Goal: Task Accomplishment & Management: Complete application form

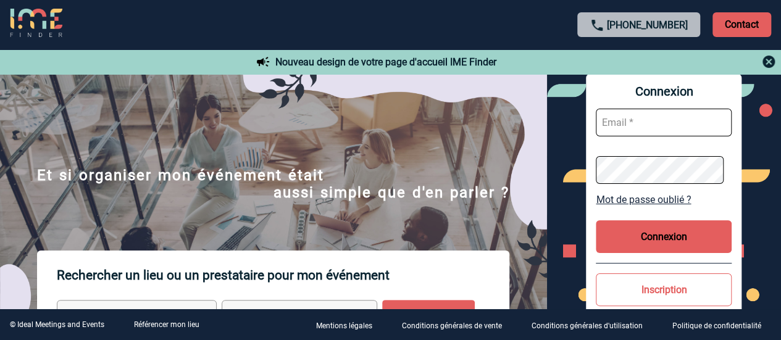
type input "sandrine.goncalves@sogeti.com"
click at [655, 245] on button "Connexion" at bounding box center [664, 236] width 136 height 33
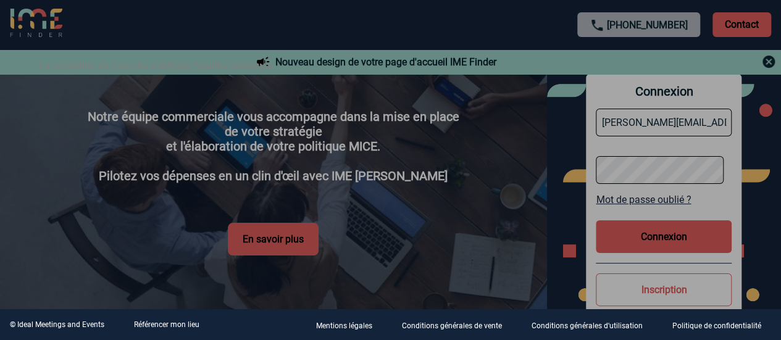
scroll to position [2300, 0]
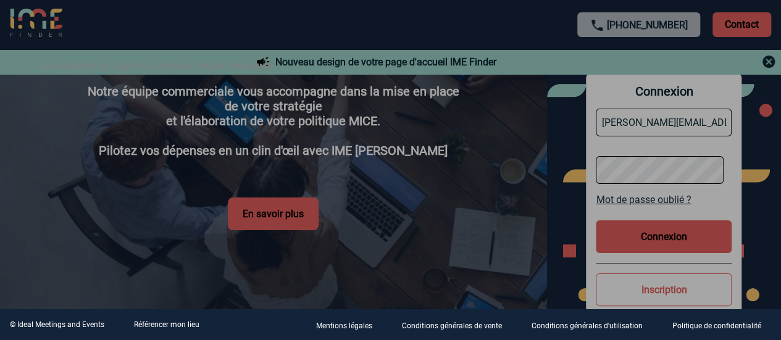
click at [517, 204] on div at bounding box center [390, 170] width 781 height 340
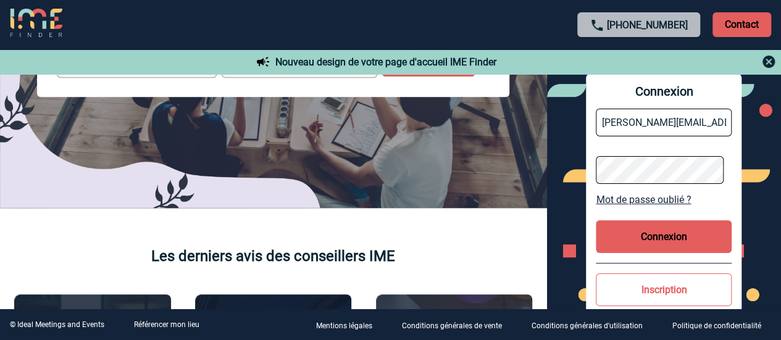
scroll to position [0, 0]
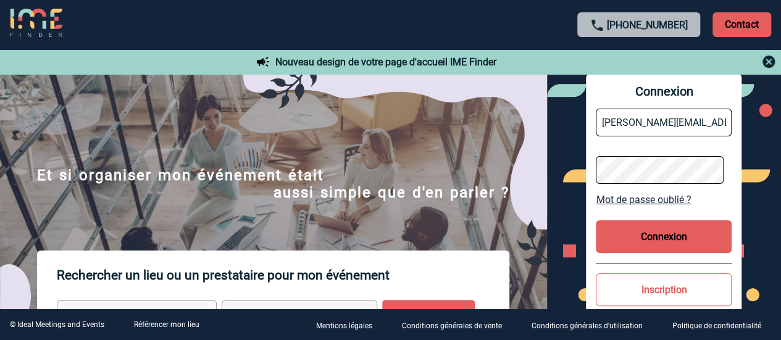
click at [647, 241] on button "Connexion" at bounding box center [664, 236] width 136 height 33
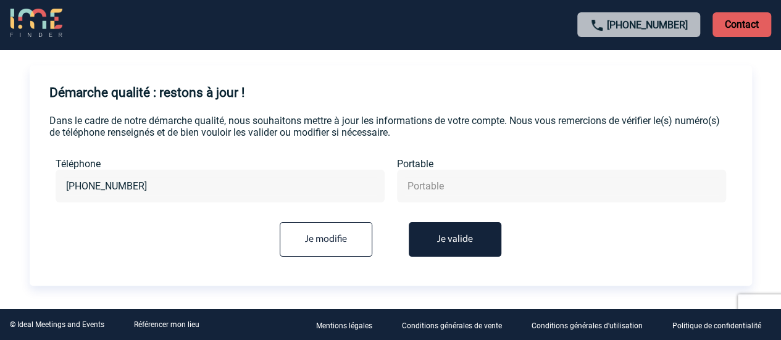
scroll to position [61, 0]
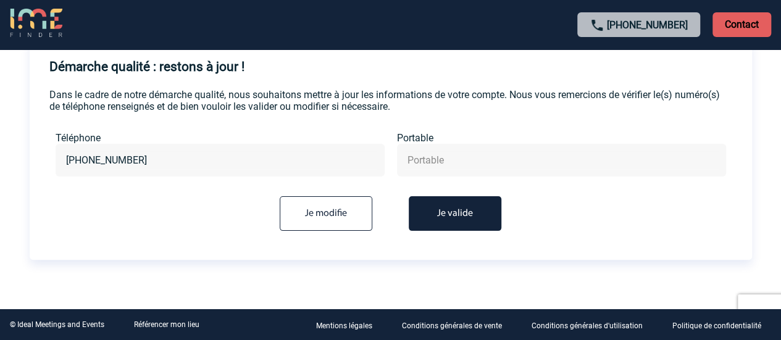
click at [458, 206] on button "Je valide" at bounding box center [455, 213] width 93 height 35
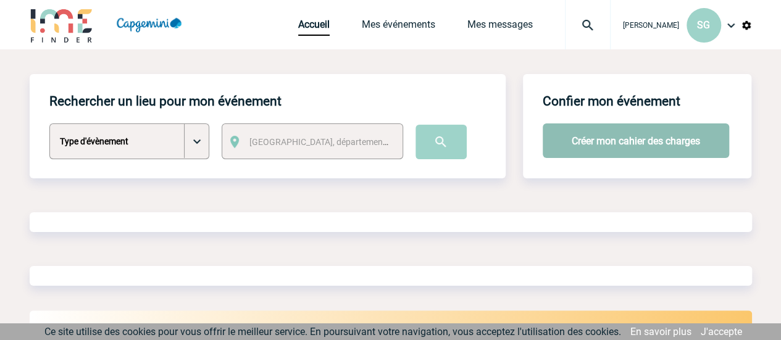
click at [564, 141] on button "Créer mon cahier des charges" at bounding box center [636, 141] width 187 height 35
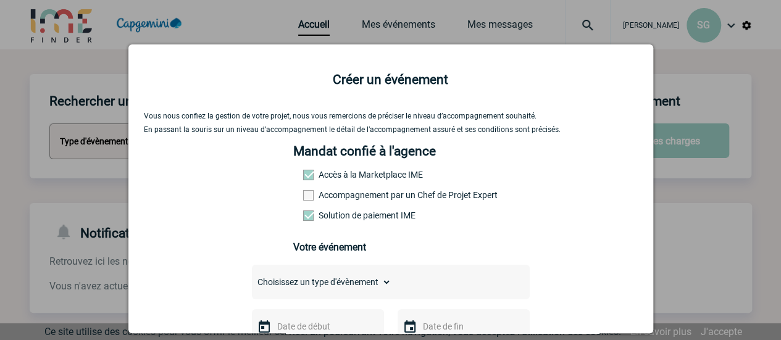
click at [358, 200] on label "Accompagnement par un Chef de Projet Expert" at bounding box center [330, 195] width 54 height 10
click at [0, 0] on input "Accompagnement par un Chef de Projet Expert" at bounding box center [0, 0] width 0 height 0
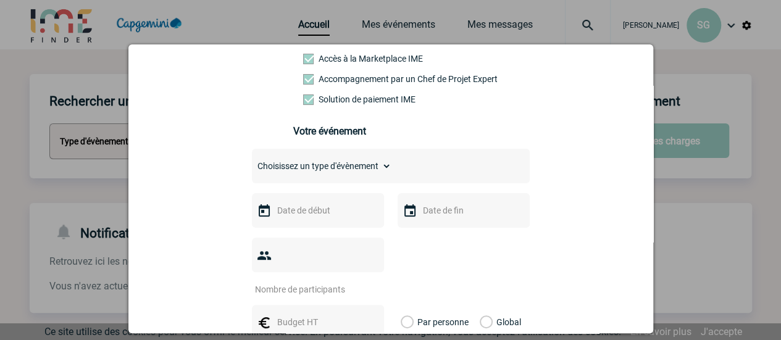
scroll to position [185, 0]
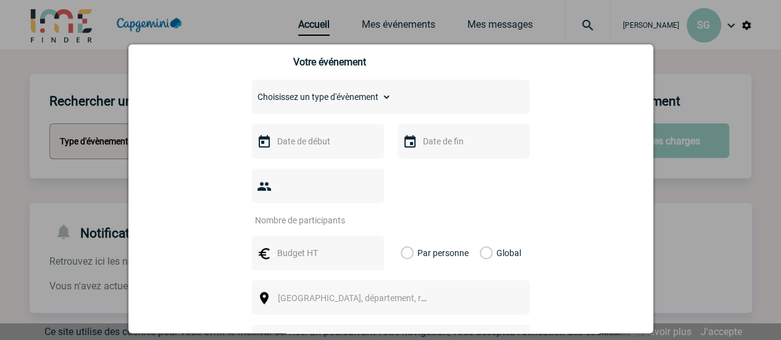
click at [332, 103] on select "Choisissez un type d'évènement Séminaire avec nuitée Séminaire sans nuitée Repa…" at bounding box center [322, 96] width 140 height 17
select select "4"
click at [252, 93] on select "Choisissez un type d'évènement Séminaire avec nuitée Séminaire sans nuitée Repa…" at bounding box center [322, 96] width 140 height 17
click at [311, 144] on input "text" at bounding box center [316, 141] width 85 height 16
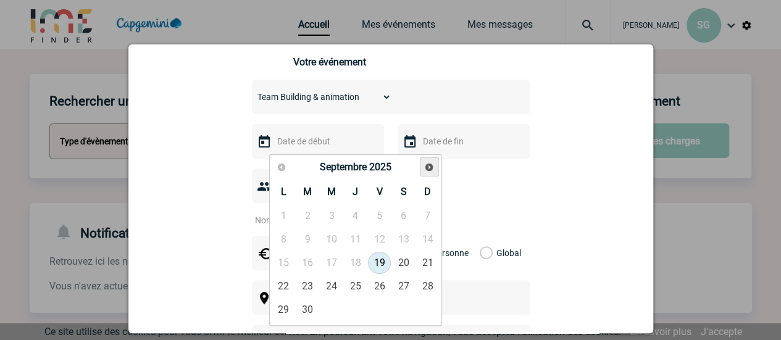
click at [432, 166] on span "Suivant" at bounding box center [429, 167] width 10 height 10
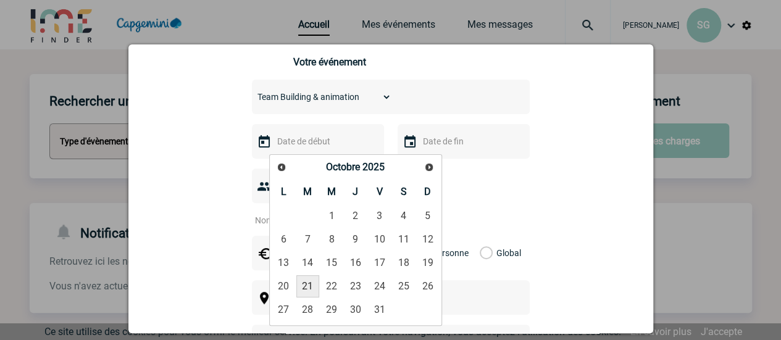
click at [313, 283] on link "21" at bounding box center [307, 286] width 23 height 22
type input "21-10-2025"
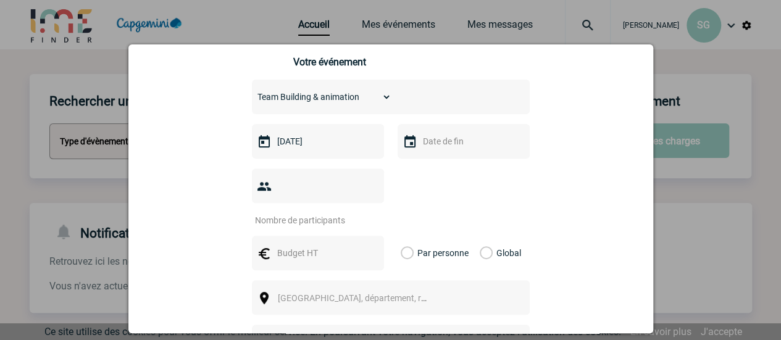
click at [432, 148] on input "text" at bounding box center [462, 141] width 85 height 16
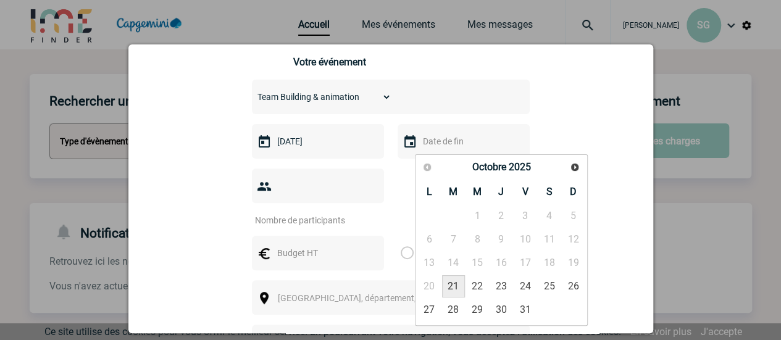
click at [453, 287] on link "21" at bounding box center [453, 286] width 23 height 22
type input "21-10-2025"
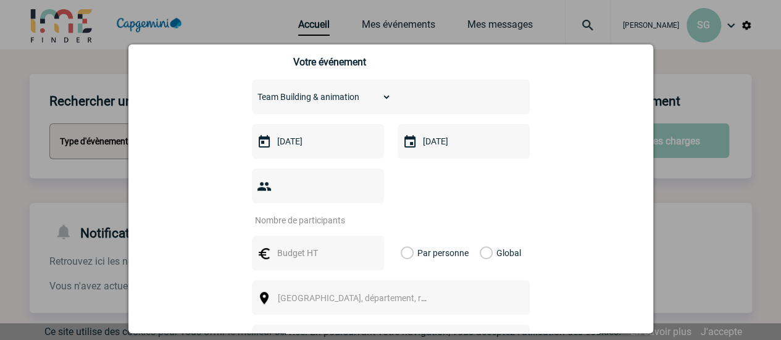
click at [317, 212] on input "number" at bounding box center [310, 220] width 116 height 16
type input "27"
click at [295, 236] on div at bounding box center [318, 253] width 132 height 35
click at [300, 245] on input "text" at bounding box center [316, 253] width 85 height 16
type input "4000"
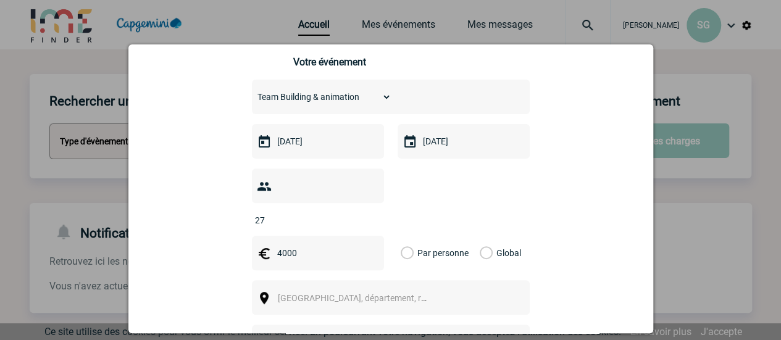
drag, startPoint x: 480, startPoint y: 233, endPoint x: 463, endPoint y: 237, distance: 17.8
click at [480, 236] on label "Global" at bounding box center [484, 253] width 8 height 35
click at [0, 0] on input "Global" at bounding box center [0, 0] width 0 height 0
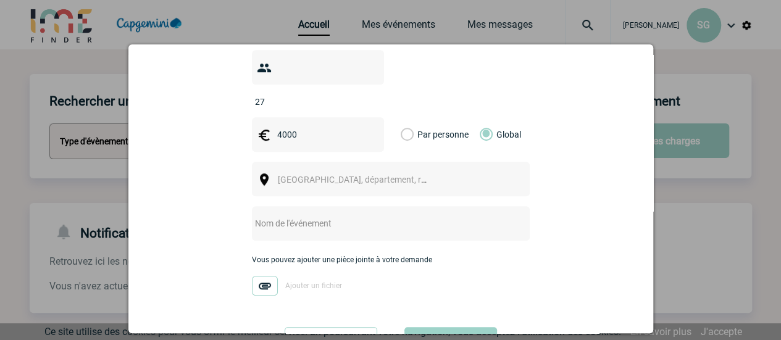
scroll to position [309, 0]
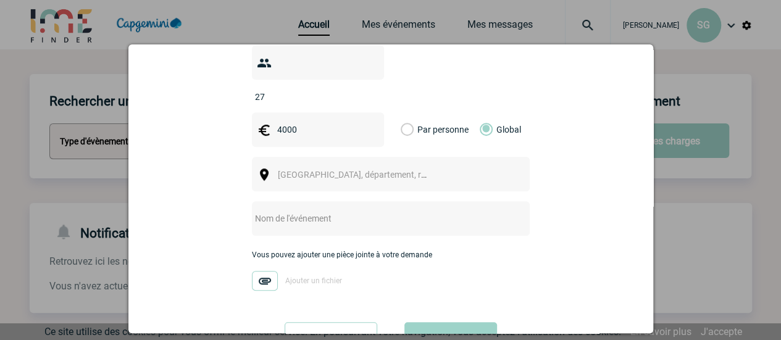
click at [308, 170] on span "Ville, département, région..." at bounding box center [364, 175] width 172 height 10
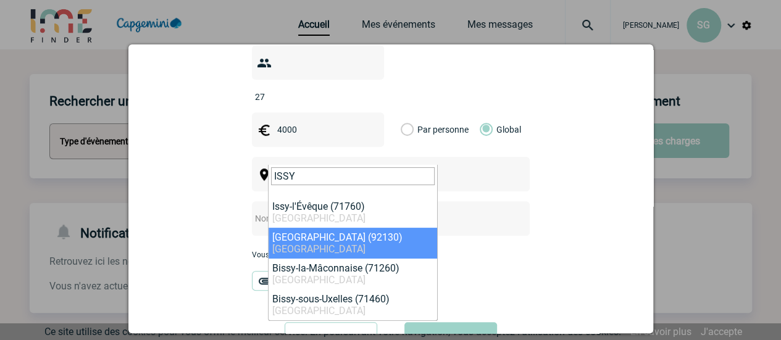
type input "ISSY"
select select "43"
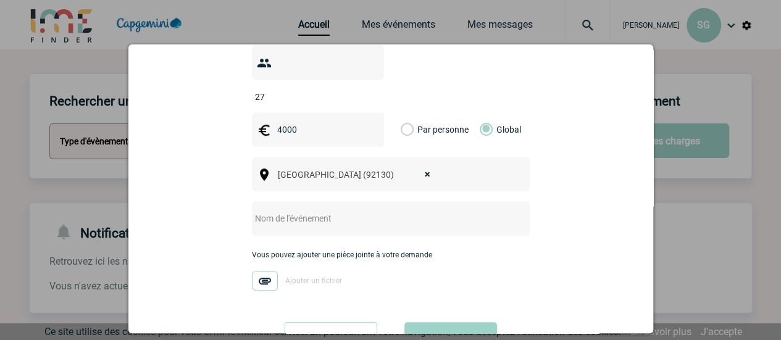
click at [455, 157] on div "[object Text],[object HTMLSpanElement] × Issy-les-Moulineaux (92130)" at bounding box center [391, 174] width 278 height 35
click at [321, 211] on input "text" at bounding box center [374, 219] width 245 height 16
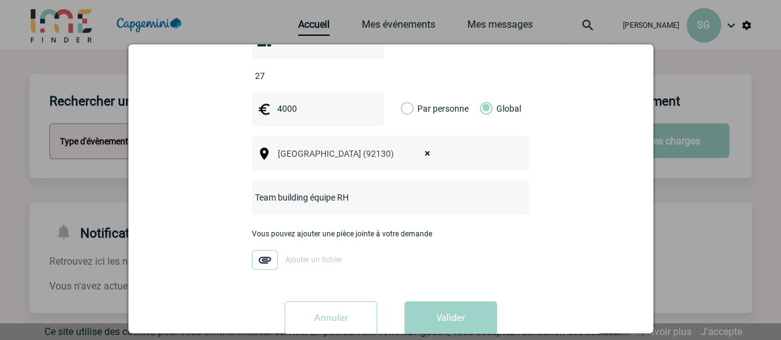
scroll to position [342, 0]
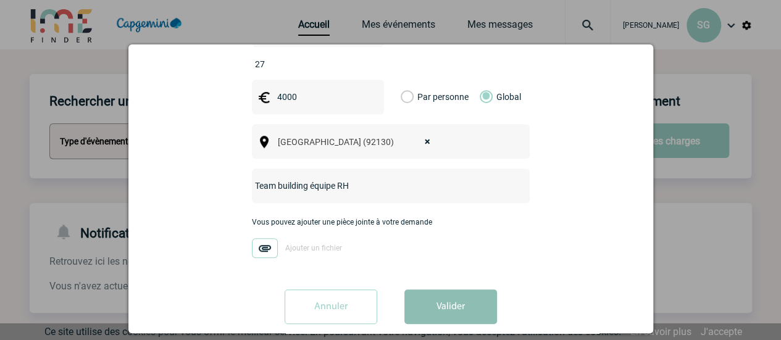
type input "Team building équipe RH"
click at [451, 290] on button "Valider" at bounding box center [451, 307] width 93 height 35
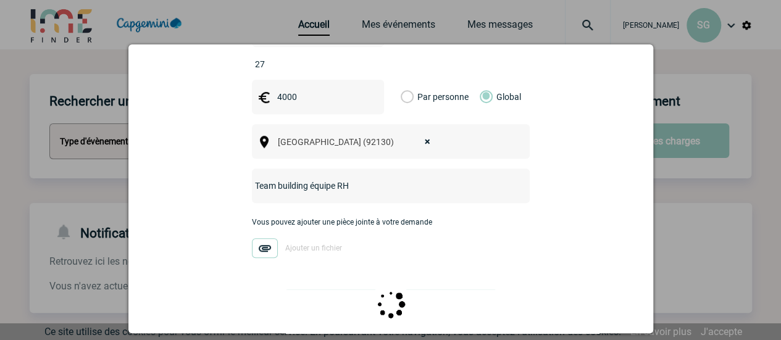
scroll to position [0, 0]
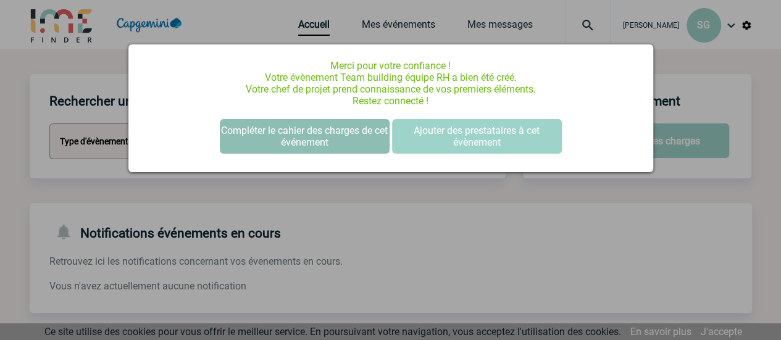
click at [335, 130] on button "Compléter le cahier des charges de cet événement" at bounding box center [305, 136] width 170 height 35
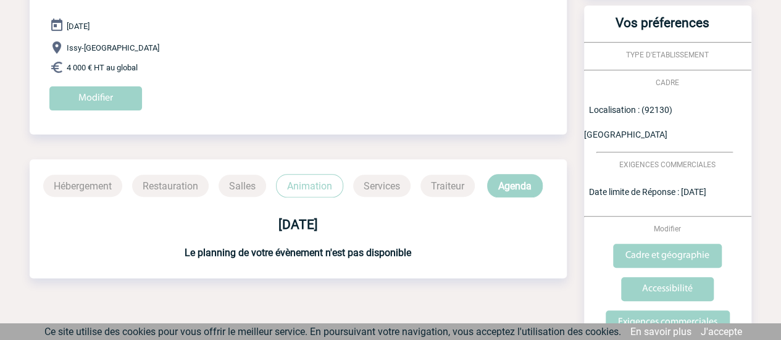
scroll to position [69, 0]
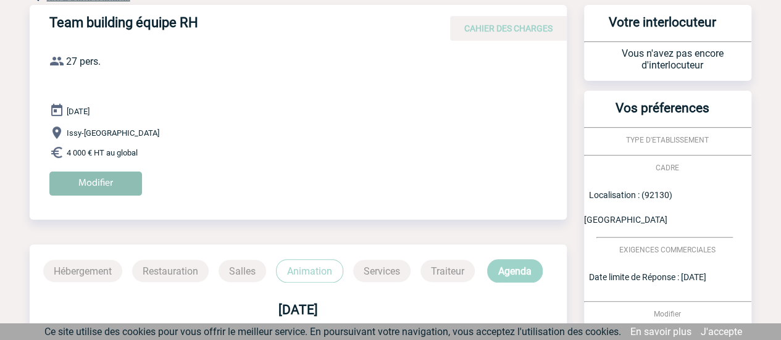
click at [125, 179] on input "Modifier" at bounding box center [95, 184] width 93 height 24
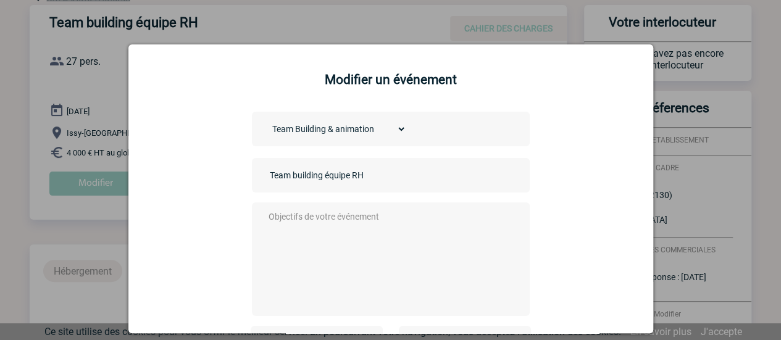
click at [319, 243] on textarea at bounding box center [388, 258] width 244 height 99
type textarea "i"
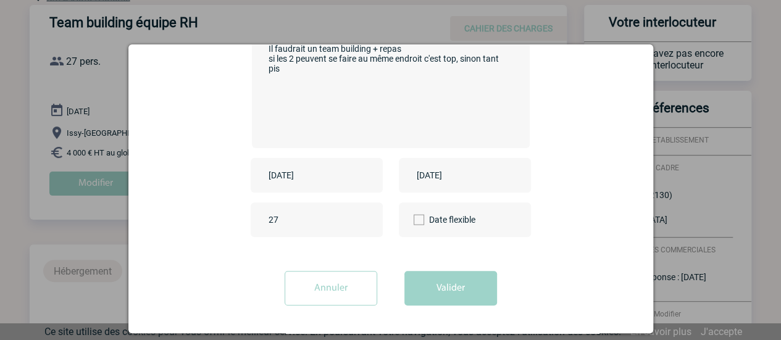
scroll to position [169, 0]
type textarea "Il faudrait un team building + repas si les 2 peuvent se faire au même endroit …"
click at [431, 292] on button "Valider" at bounding box center [451, 288] width 93 height 35
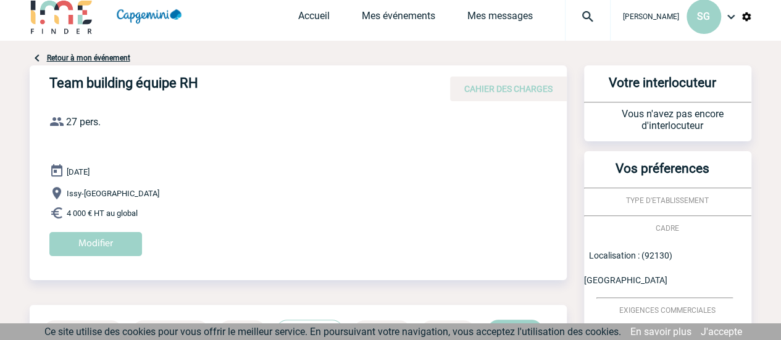
scroll to position [0, 0]
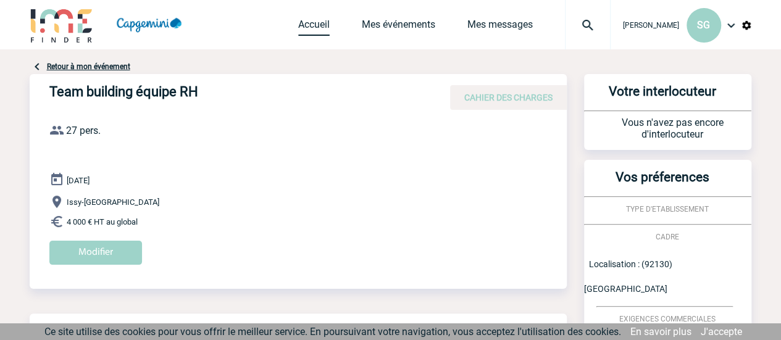
click at [298, 24] on link "Accueil" at bounding box center [313, 27] width 31 height 17
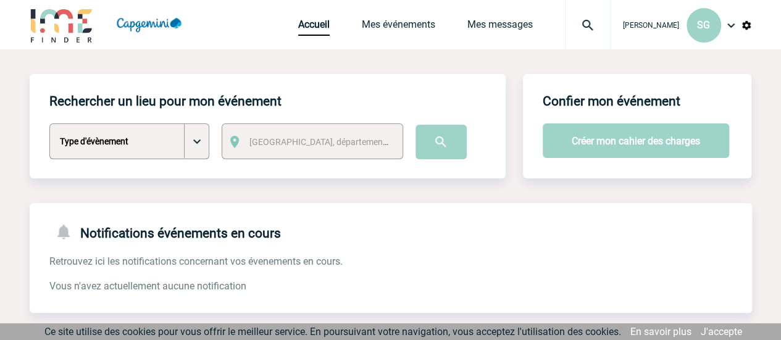
click at [402, 40] on div "Accueil Mes événements Mes messages Projet, client Projet, client" at bounding box center [454, 24] width 313 height 49
click at [388, 22] on link "Mes événements" at bounding box center [398, 27] width 73 height 17
